Goal: Navigation & Orientation: Find specific page/section

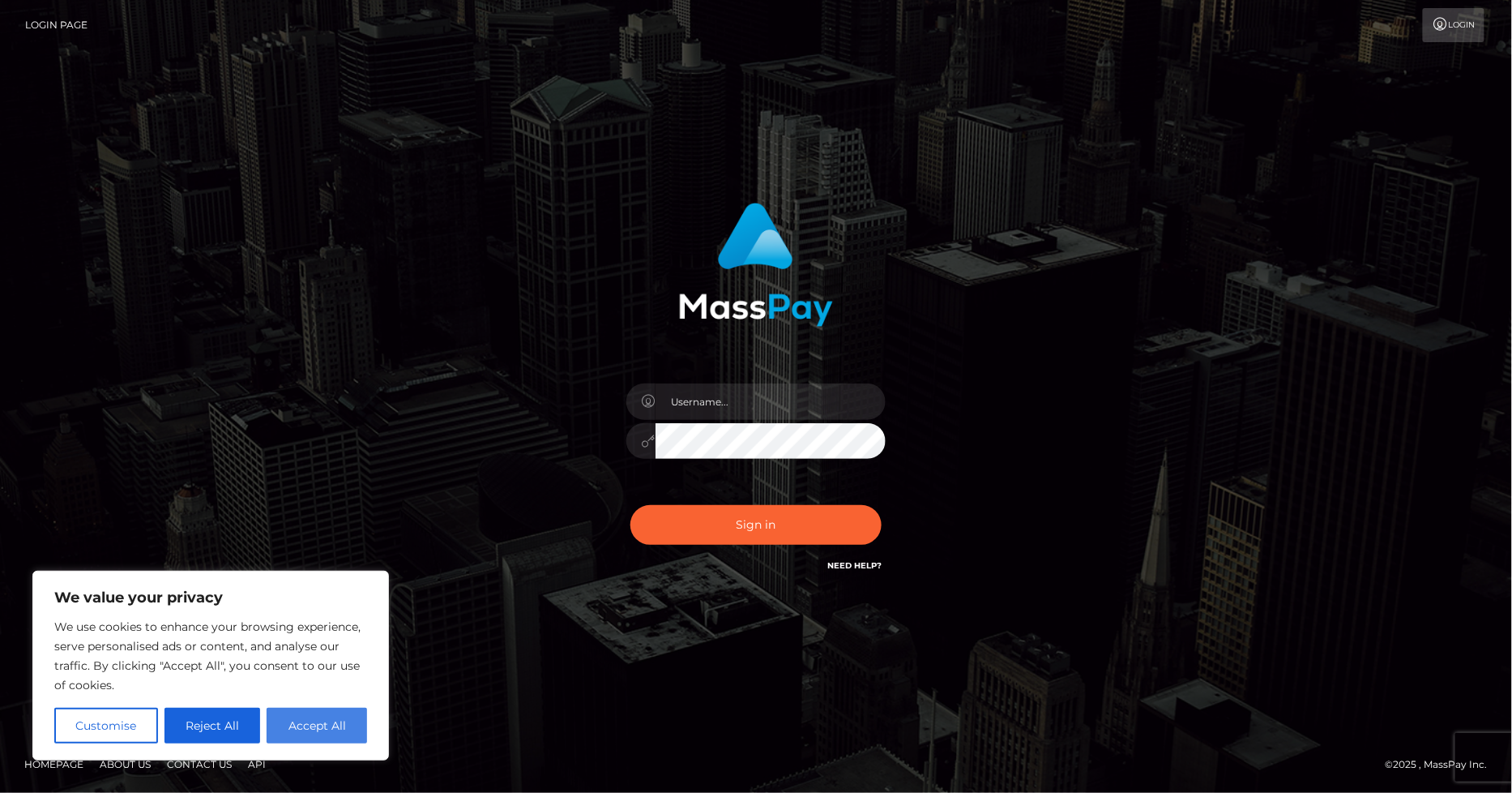
click at [334, 722] on button "Accept All" at bounding box center [317, 725] width 101 height 36
checkbox input "true"
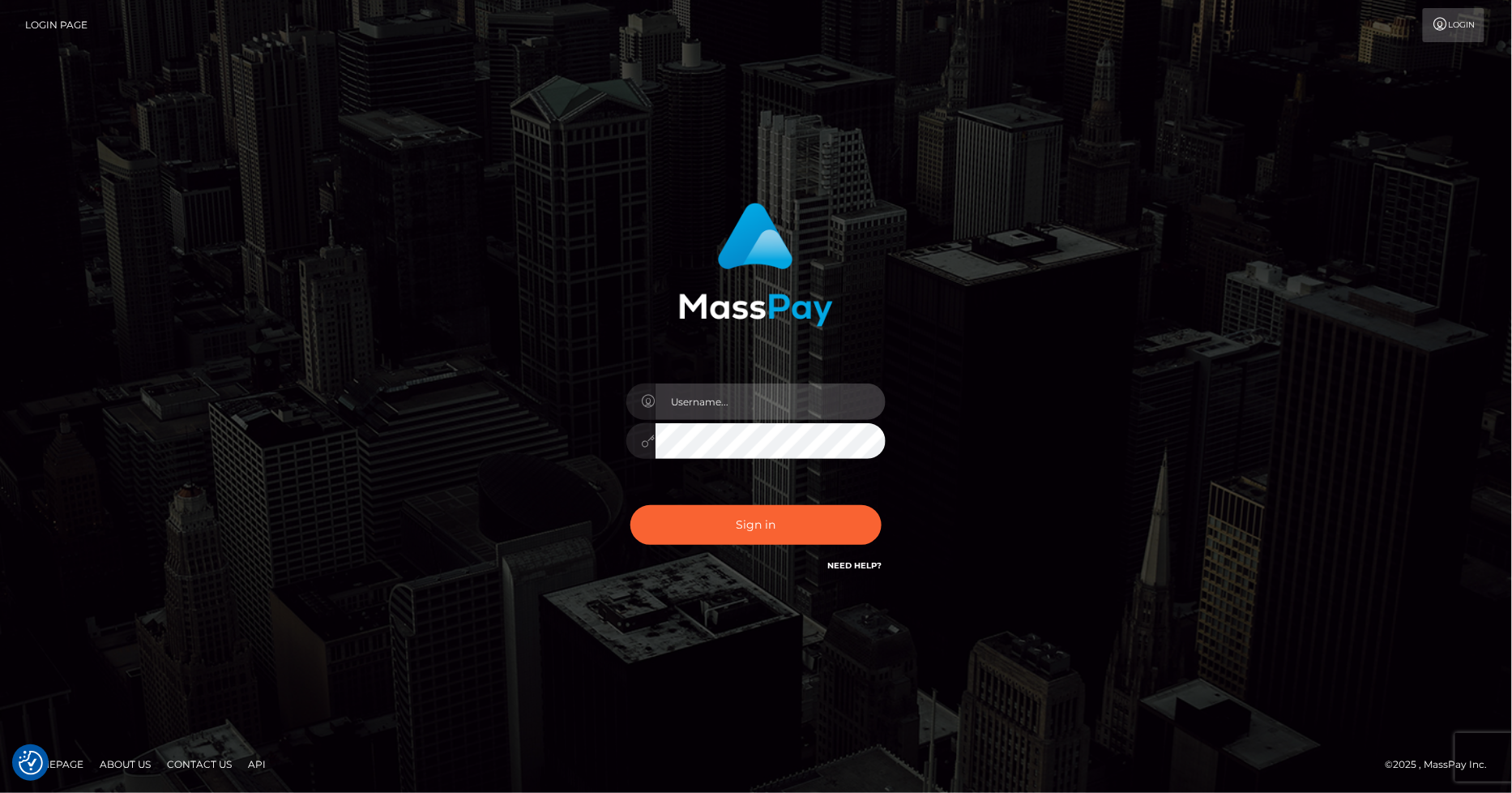
click at [739, 401] on input "text" at bounding box center [771, 402] width 230 height 37
click at [499, 122] on div "Sign in" at bounding box center [756, 396] width 1512 height 656
click at [755, 398] on input "text" at bounding box center [771, 402] width 230 height 37
click at [401, 401] on div "Sign in" at bounding box center [756, 397] width 924 height 412
click at [755, 404] on input "text" at bounding box center [771, 402] width 230 height 37
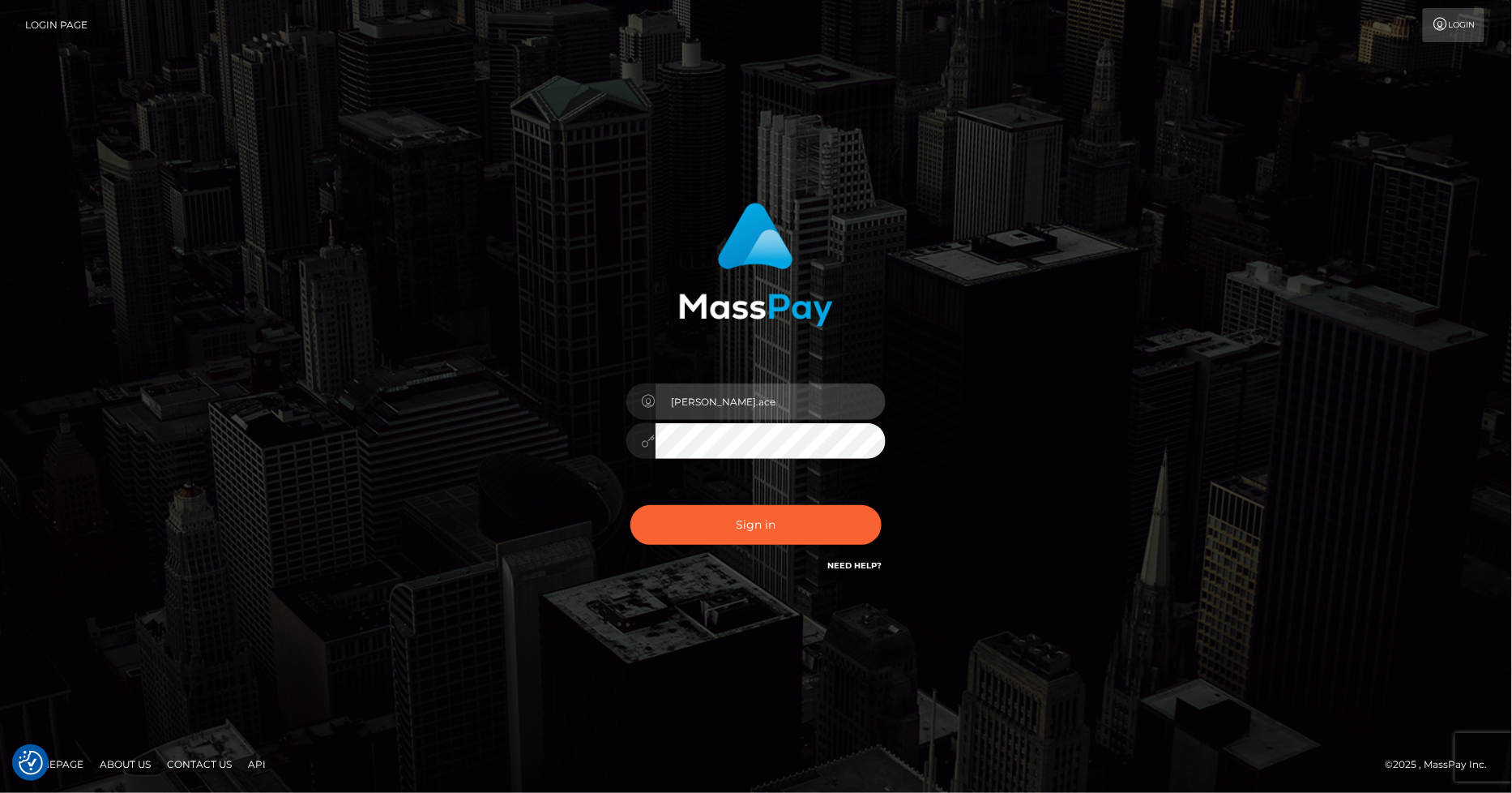
type input "marvin.ace"
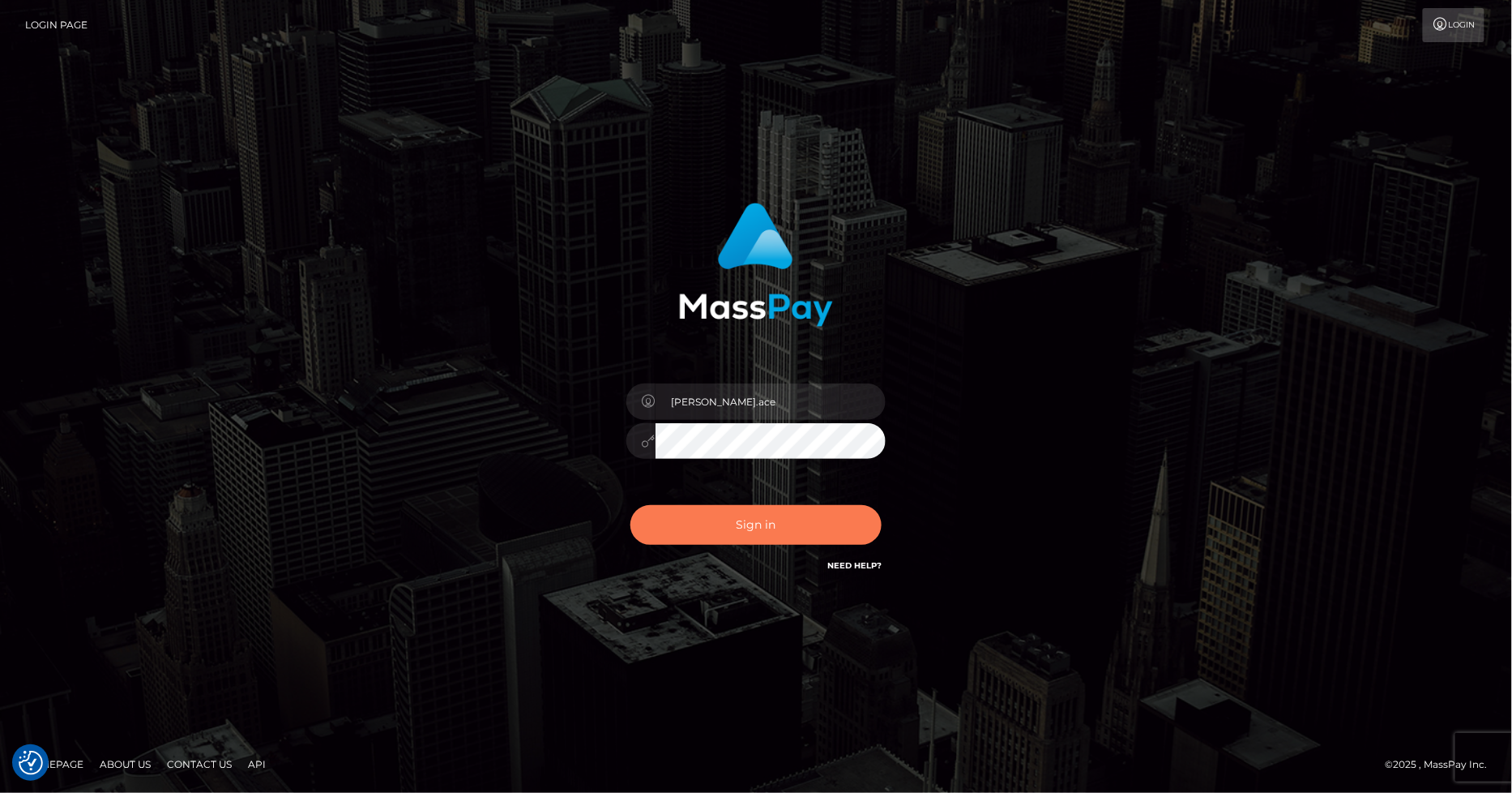
click at [747, 528] on button "Sign in" at bounding box center [756, 525] width 252 height 40
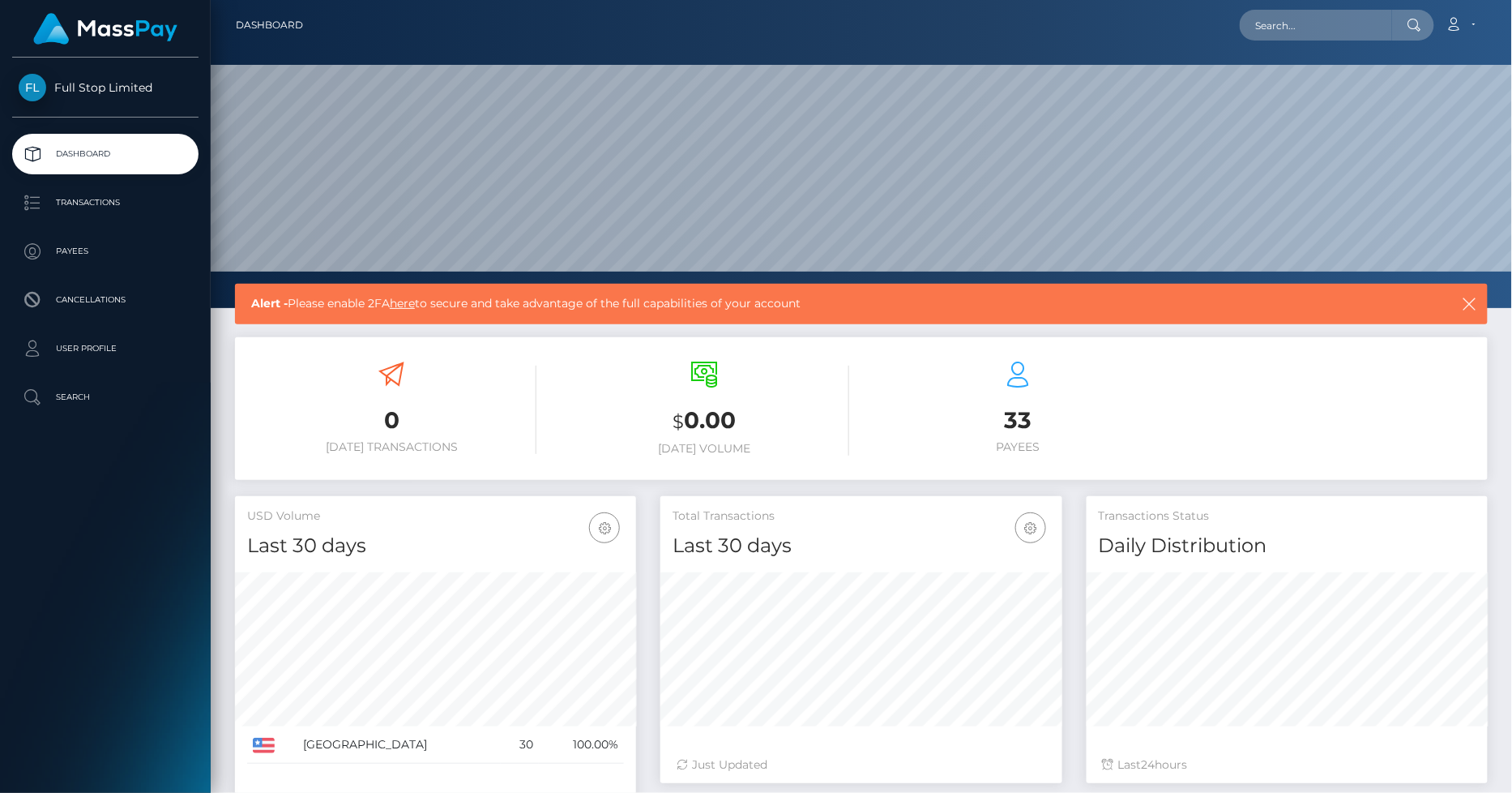
scroll to position [287, 401]
click at [1462, 31] on icon at bounding box center [1455, 23] width 17 height 13
click at [1419, 68] on link "Edit Profile" at bounding box center [1422, 70] width 130 height 30
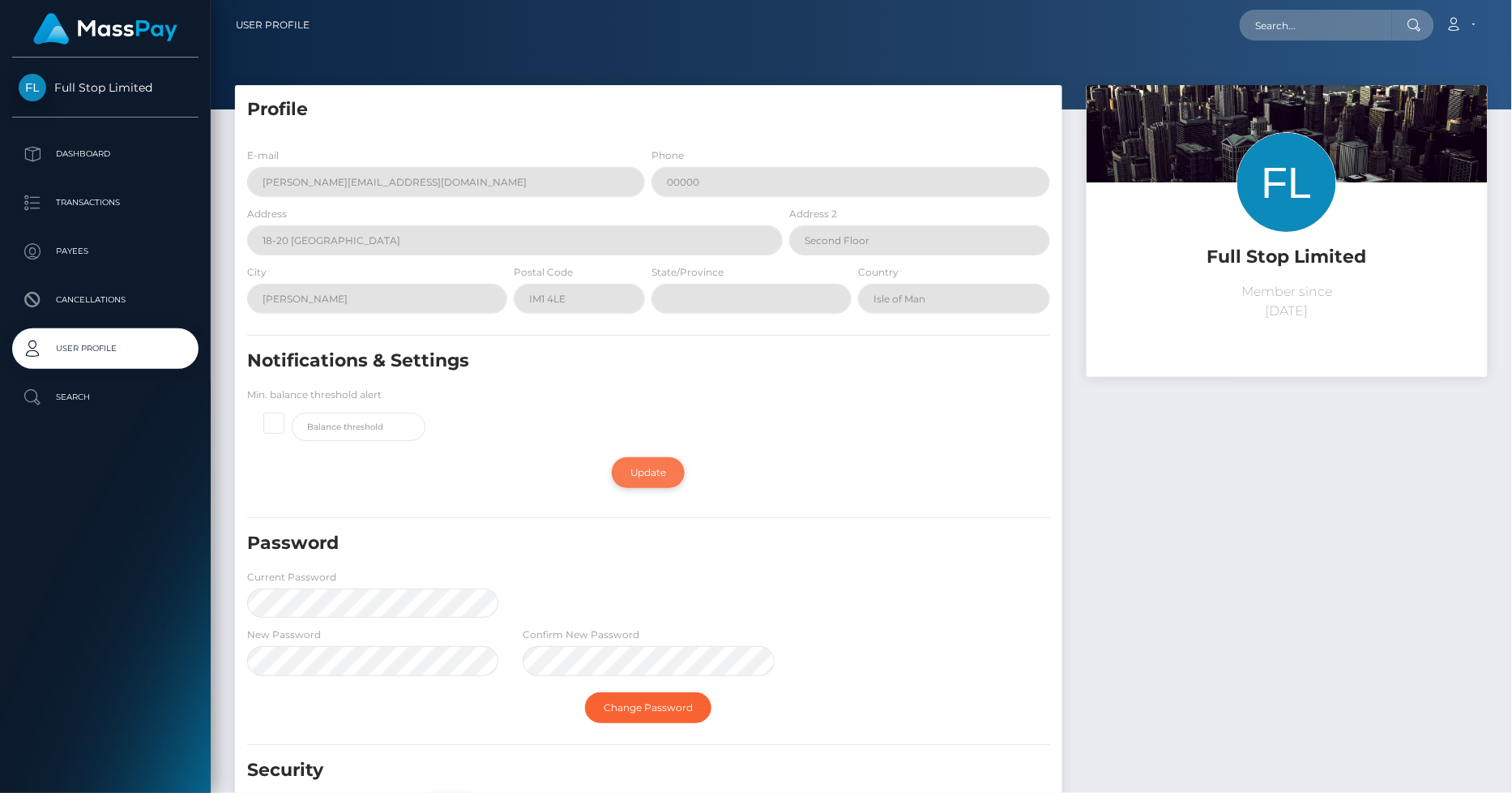
scroll to position [132, 0]
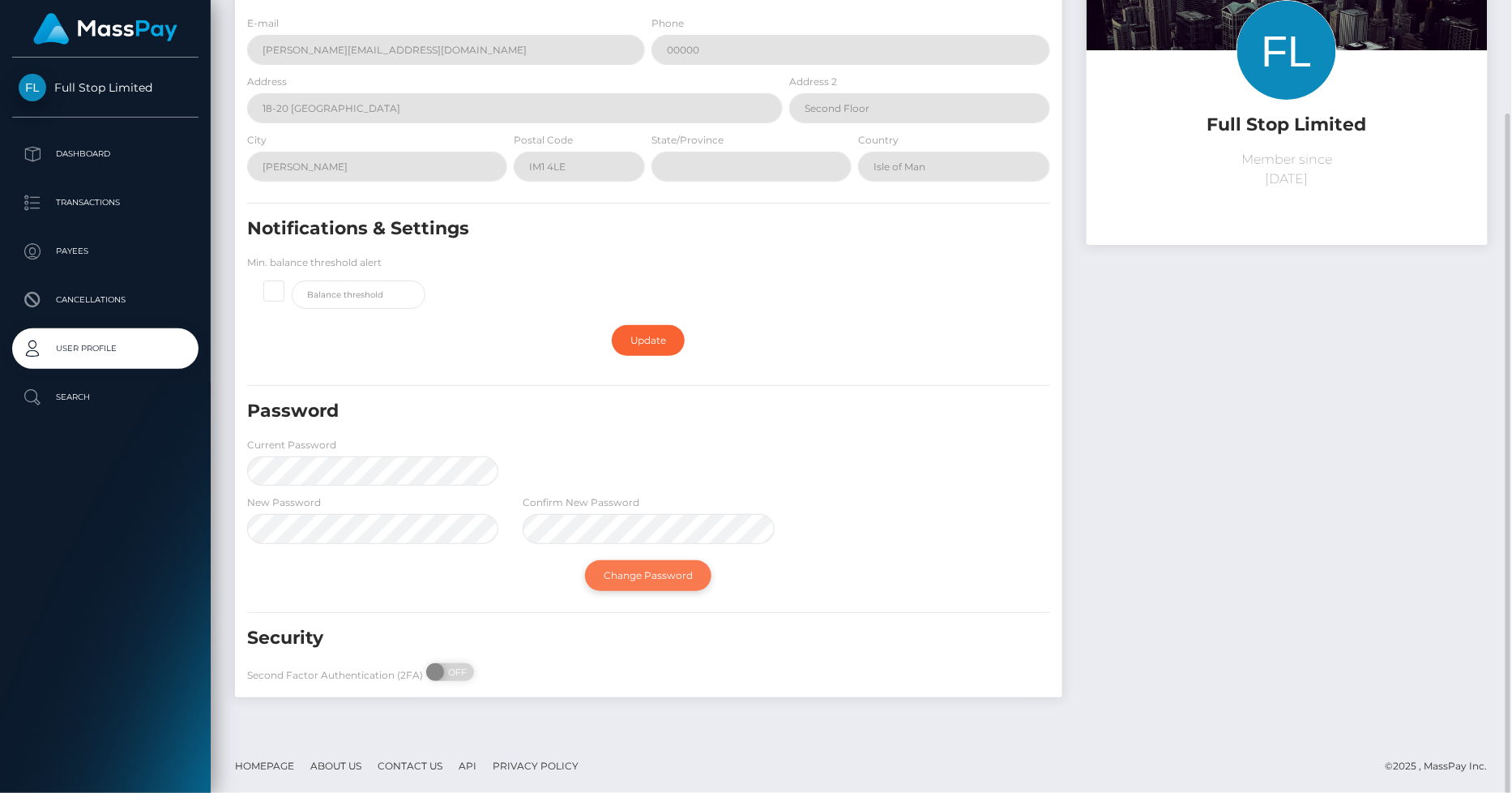
click at [656, 585] on link "Change Password" at bounding box center [649, 576] width 127 height 31
click at [804, 436] on div "Password Current Password" at bounding box center [649, 446] width 828 height 95
click at [630, 582] on link "Change Password" at bounding box center [649, 576] width 127 height 31
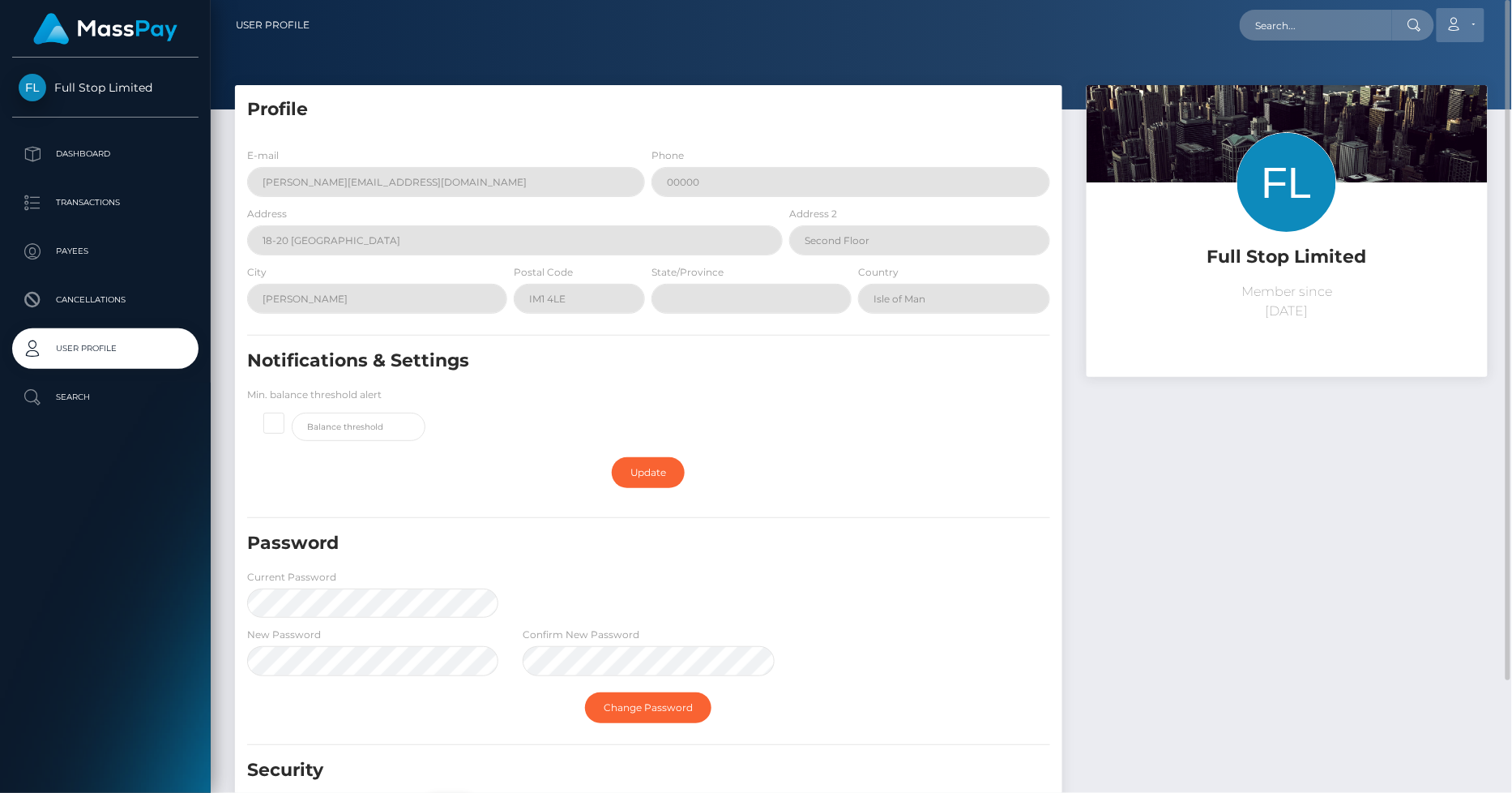
click at [1473, 22] on link "Account" at bounding box center [1461, 24] width 47 height 34
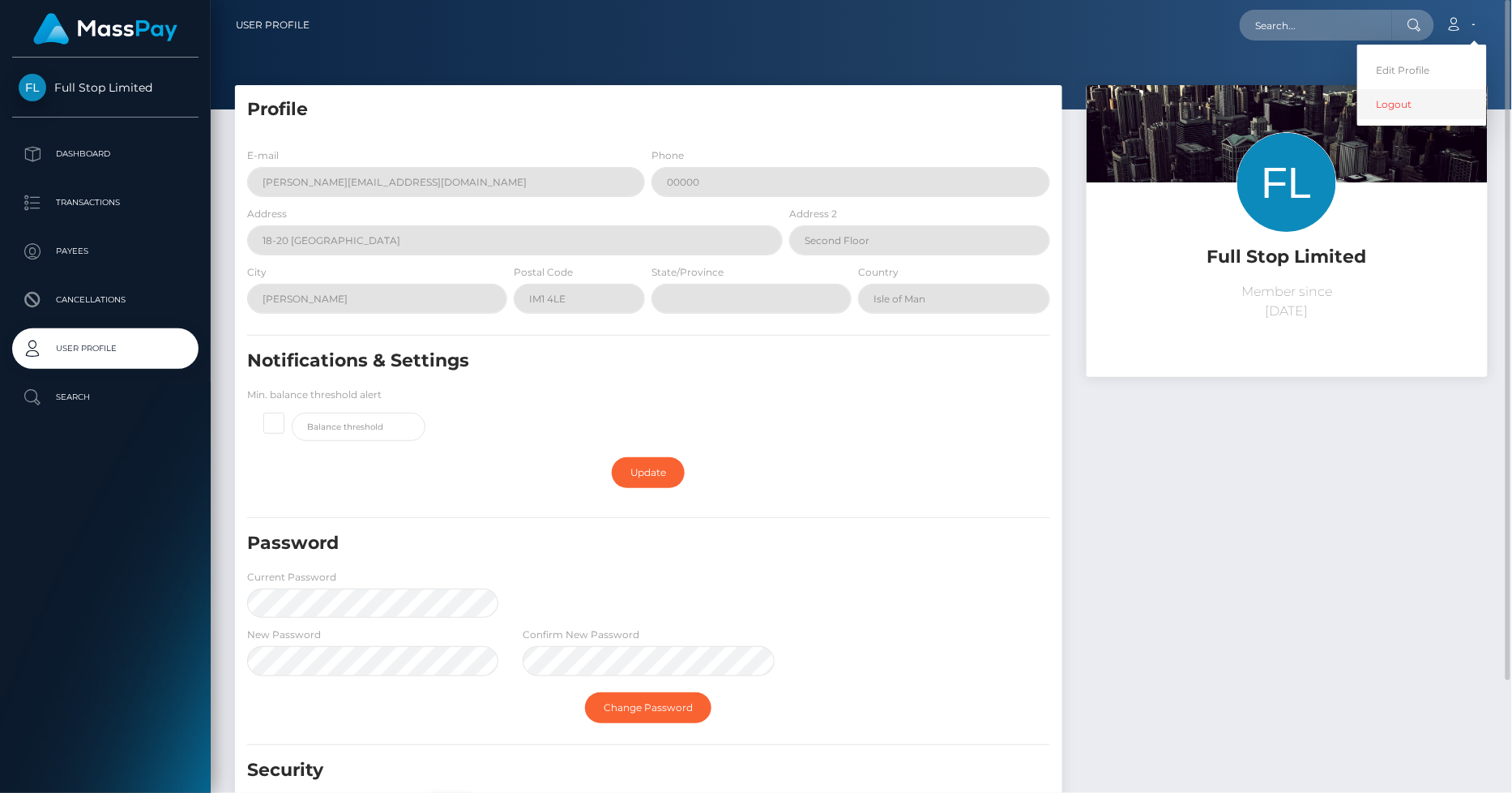
click at [1403, 107] on link "Logout" at bounding box center [1422, 104] width 130 height 30
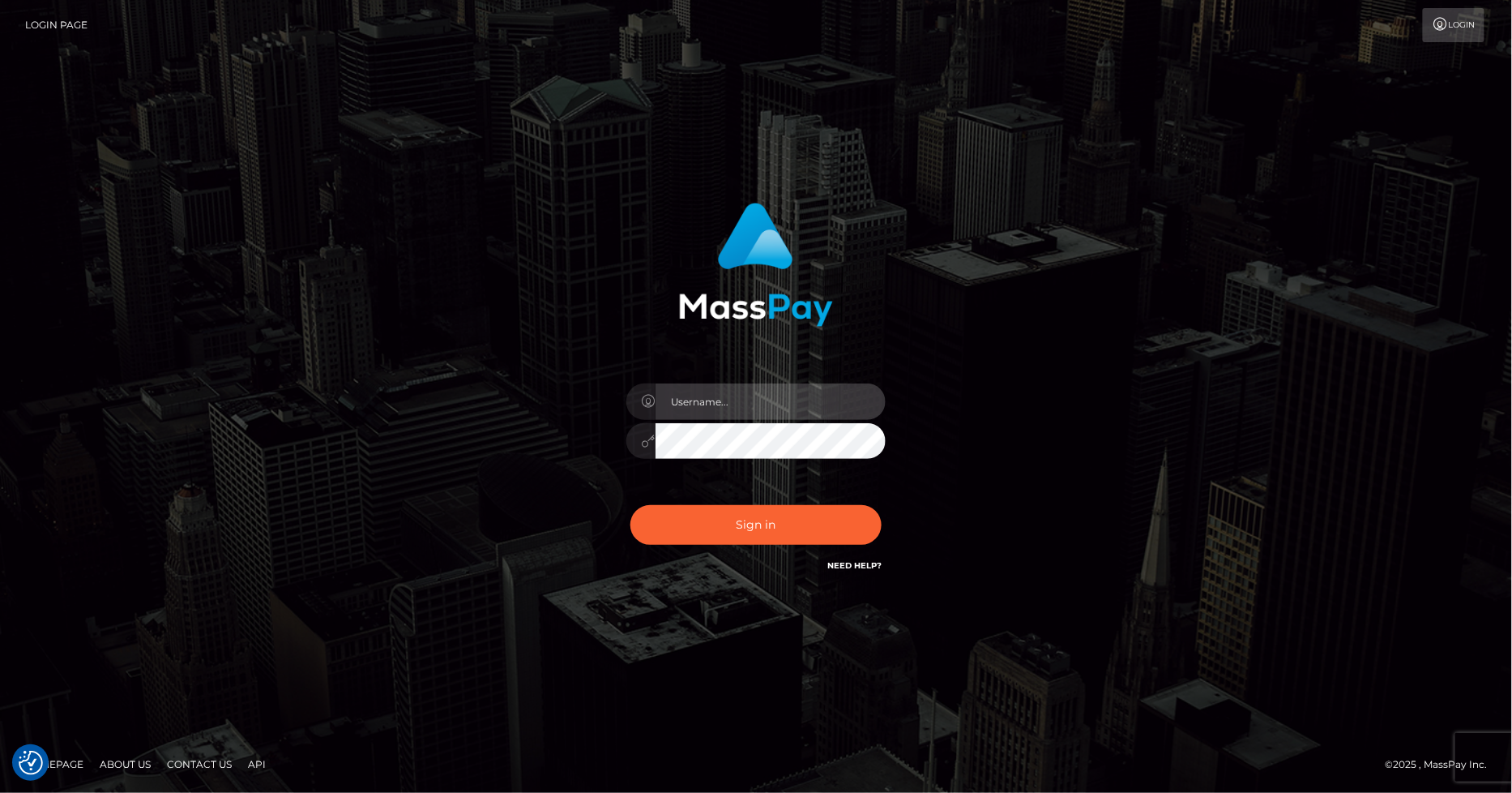
type input "marvin.ace"
click at [639, 442] on div at bounding box center [756, 439] width 259 height 32
click at [647, 565] on div "Sign in Need Help?" at bounding box center [756, 532] width 284 height 73
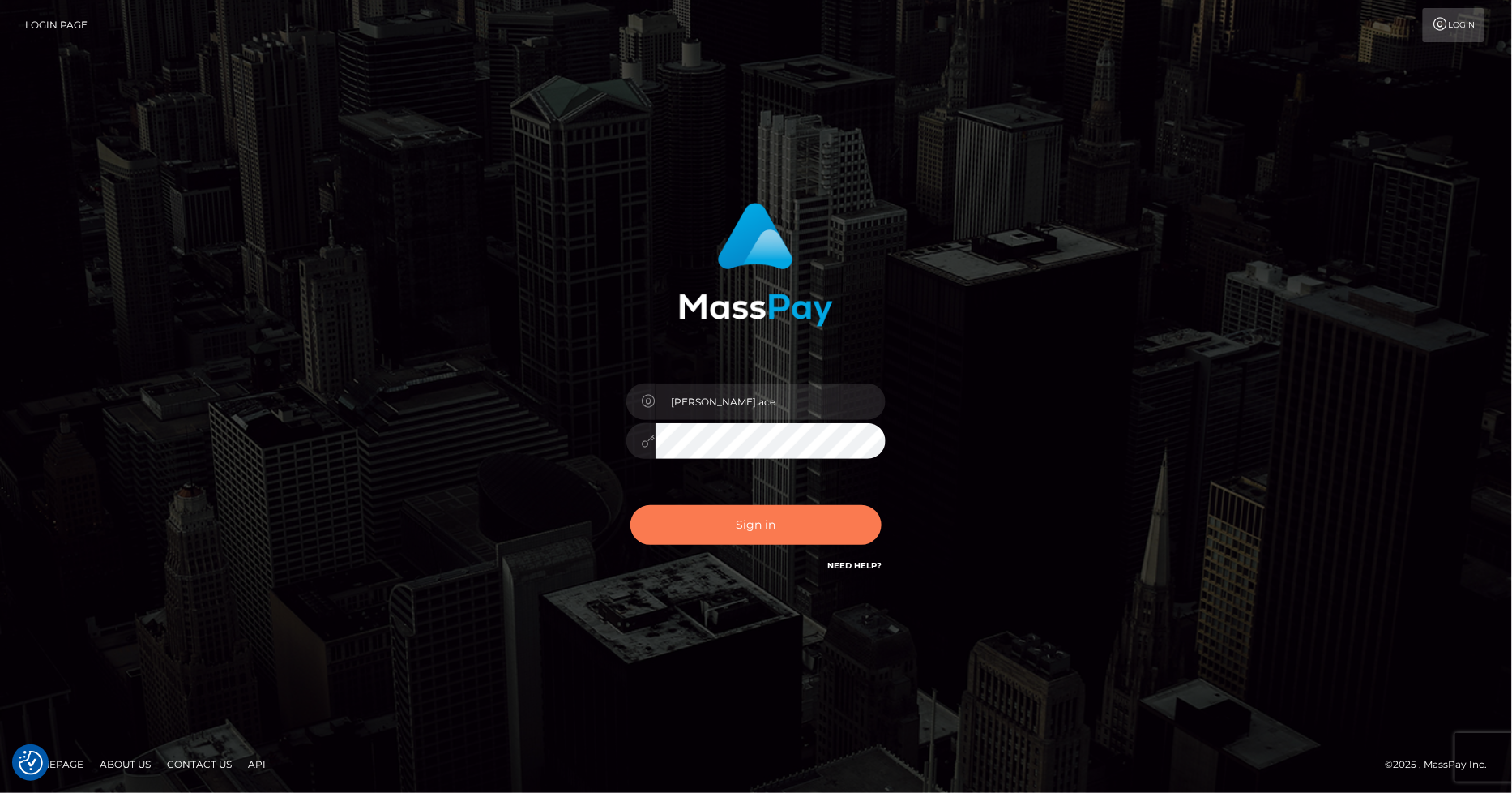
click at [734, 529] on button "Sign in" at bounding box center [756, 525] width 252 height 40
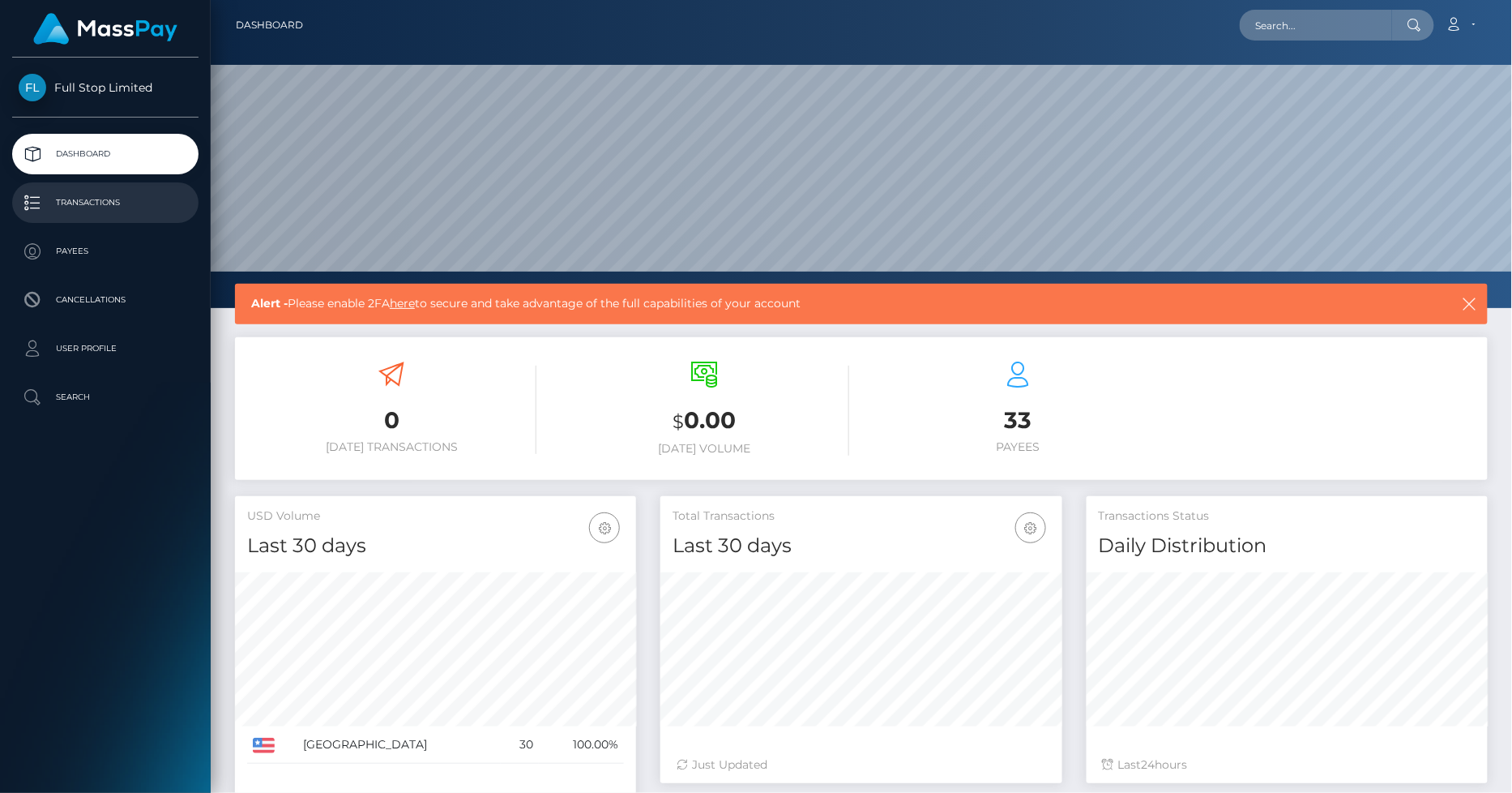
click at [92, 198] on p "Transactions" at bounding box center [105, 202] width 173 height 24
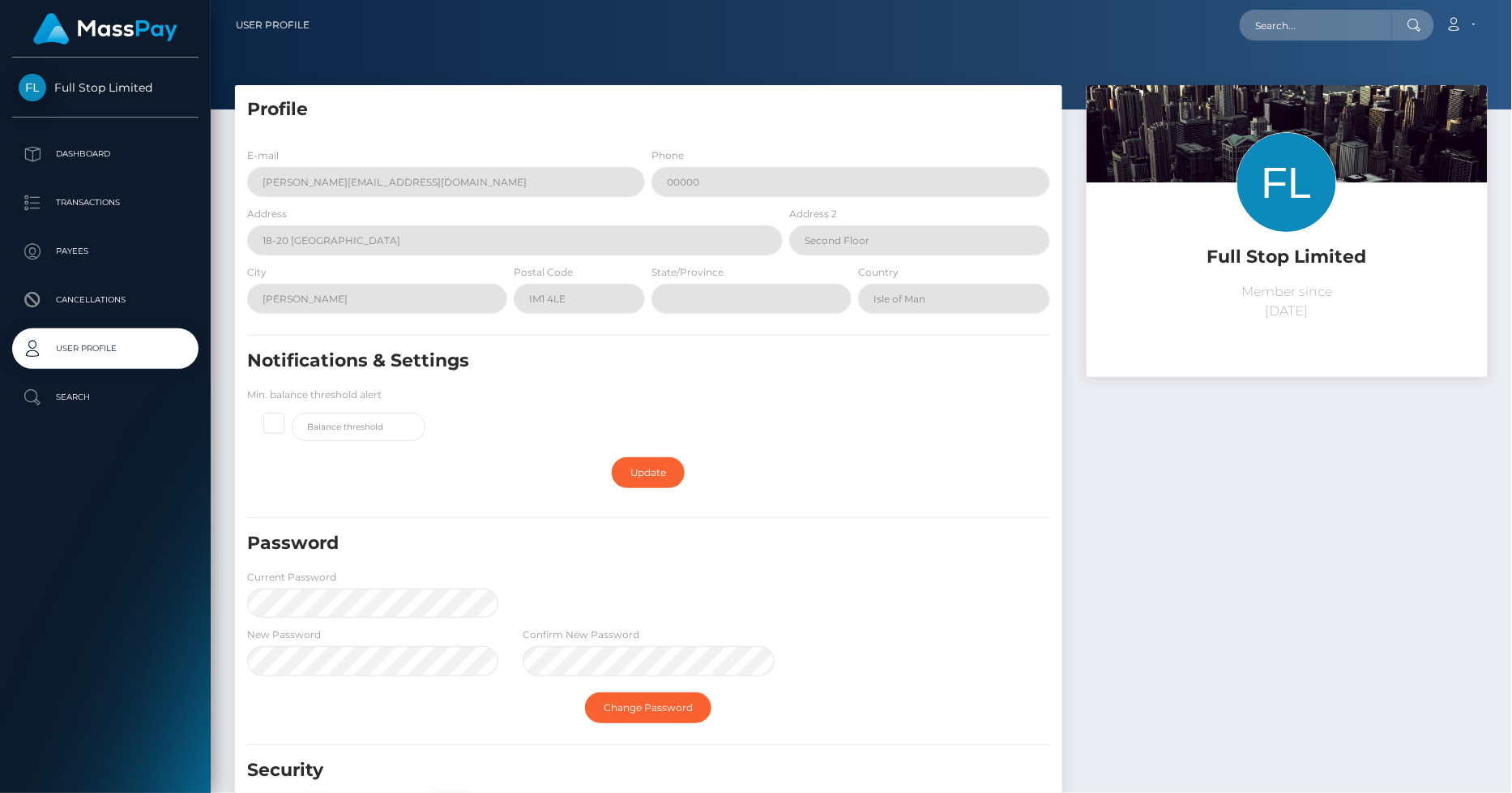
click at [97, 92] on span "Full Stop Limited" at bounding box center [106, 87] width 187 height 15
click at [92, 152] on p "Dashboard" at bounding box center [105, 154] width 173 height 24
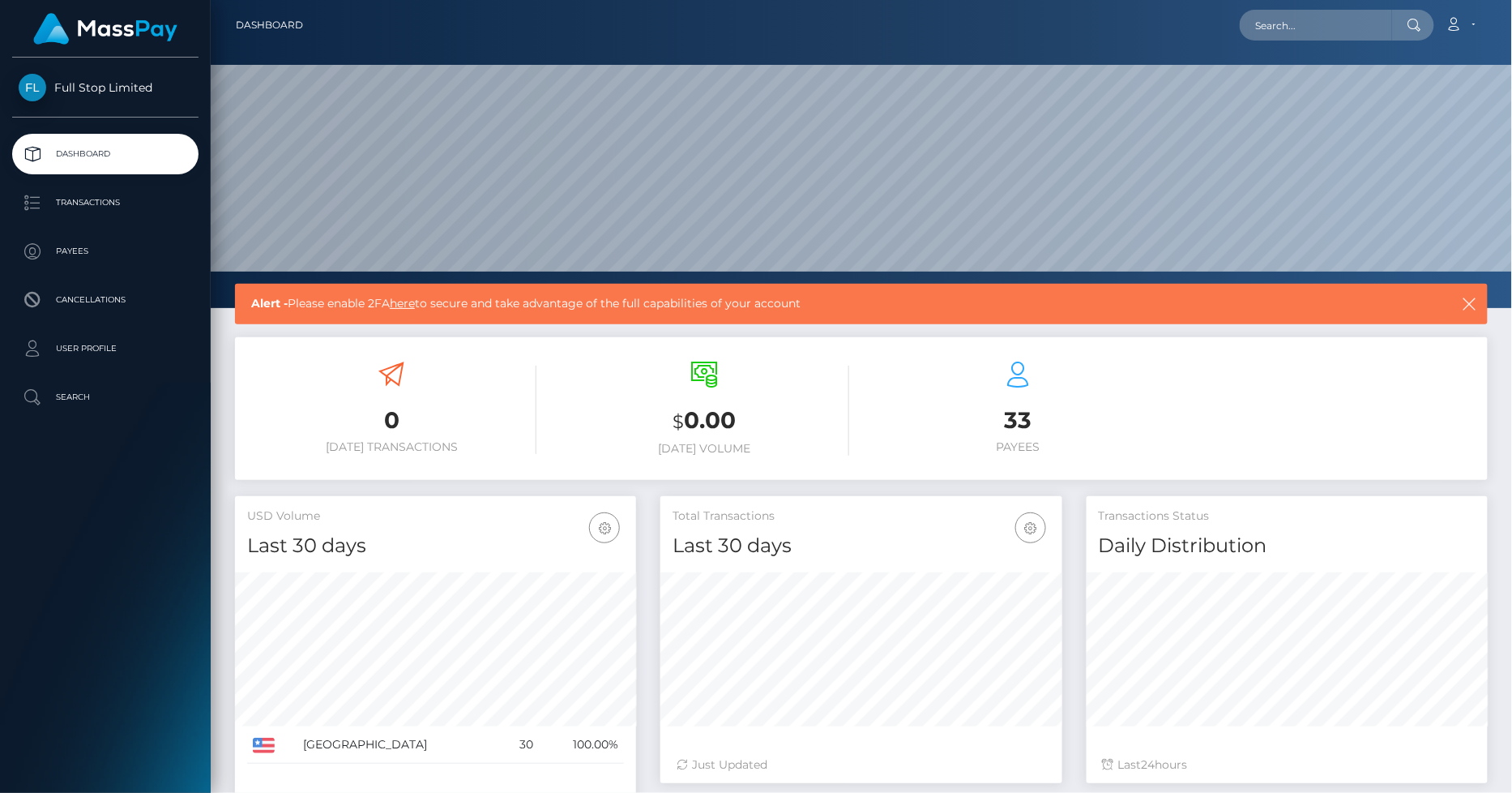
scroll to position [287, 401]
click at [1472, 301] on icon "button" at bounding box center [1469, 304] width 16 height 16
click at [1469, 304] on icon "button" at bounding box center [1469, 304] width 16 height 16
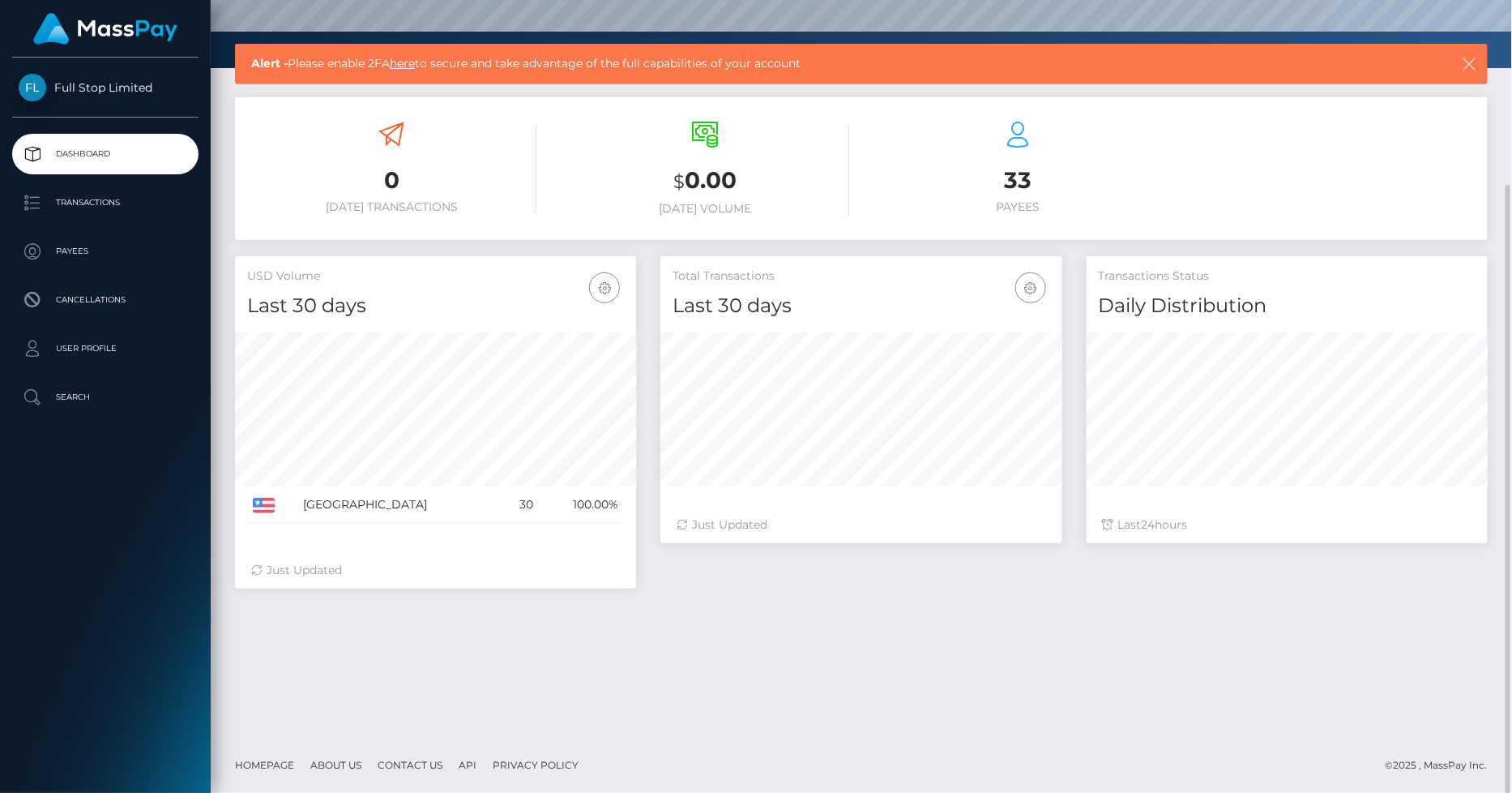
scroll to position [0, 0]
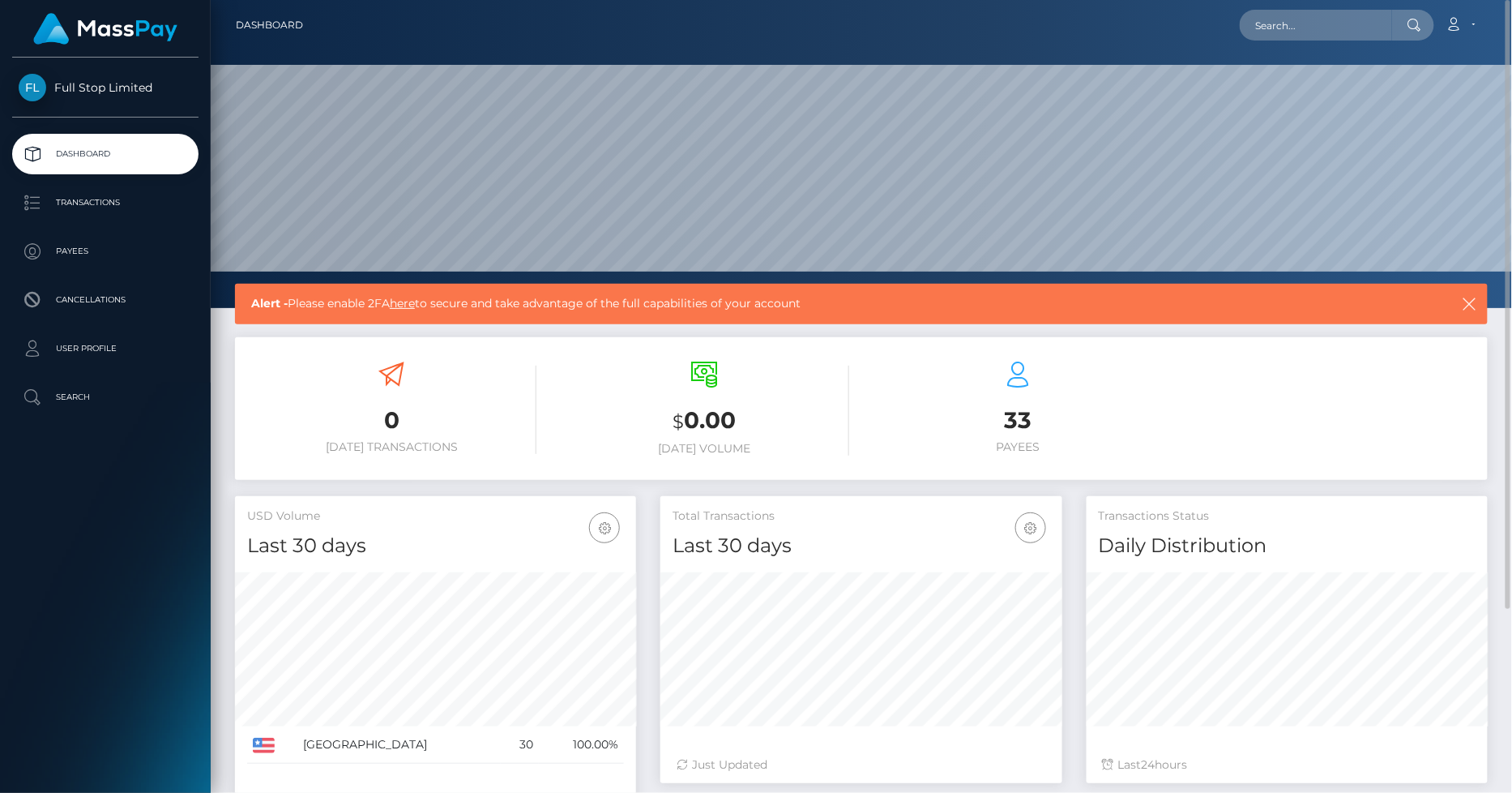
click at [266, 22] on link "Dashboard" at bounding box center [269, 24] width 67 height 34
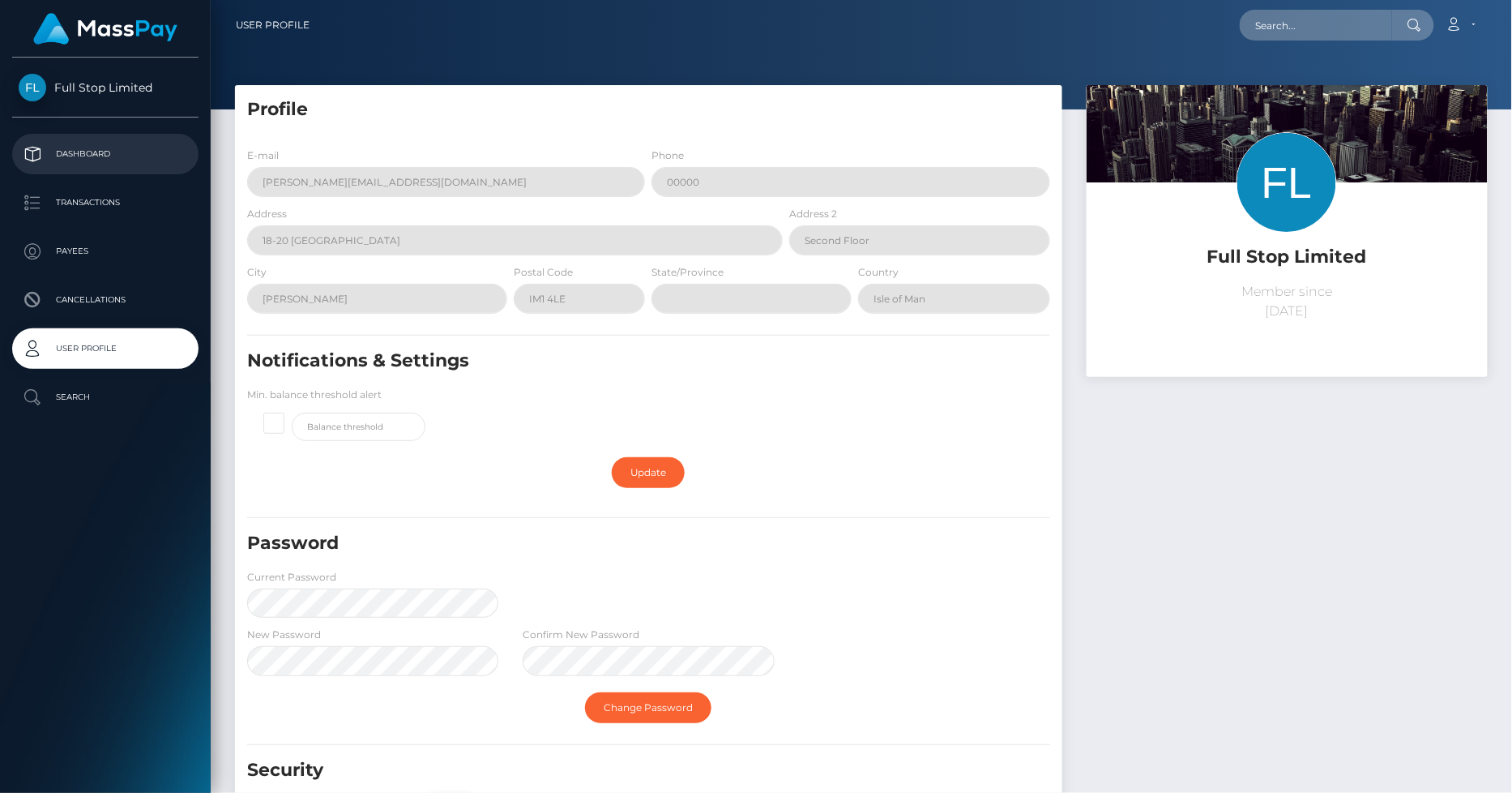
click at [96, 150] on p "Dashboard" at bounding box center [105, 154] width 173 height 24
